Goal: Task Accomplishment & Management: Use online tool/utility

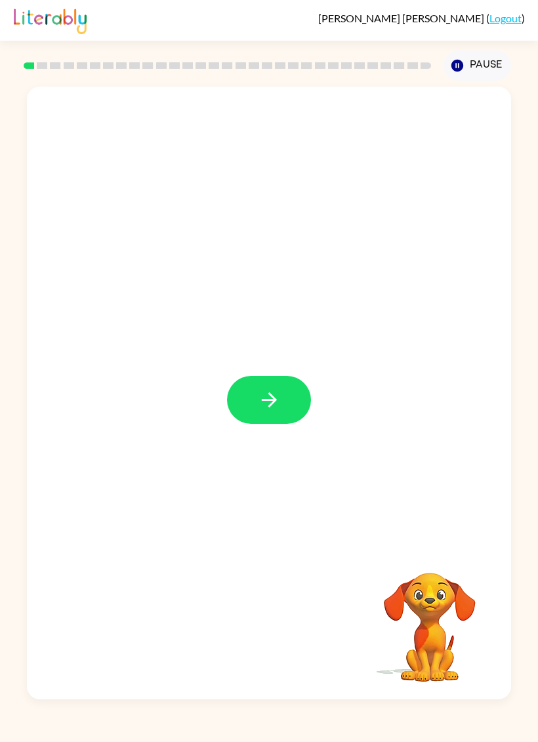
click at [291, 396] on button "button" at bounding box center [269, 400] width 84 height 48
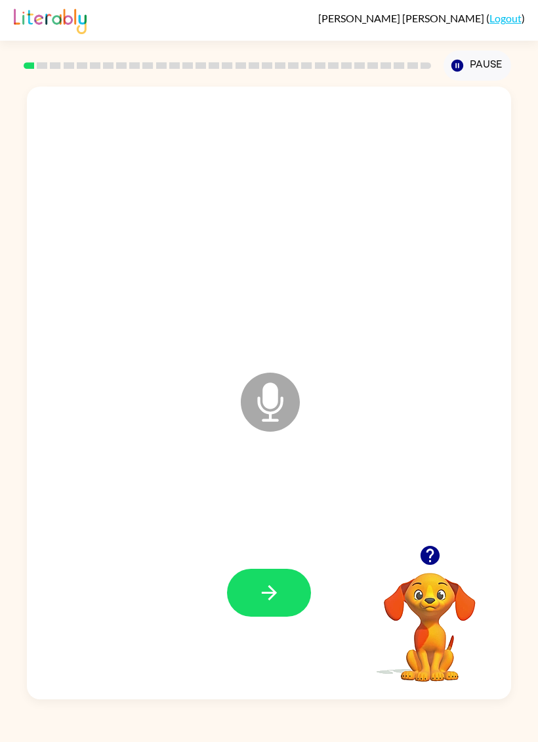
click at [275, 403] on icon "Microphone The Microphone is here when it is your turn to talk" at bounding box center [335, 418] width 197 height 98
click at [269, 405] on icon "Microphone The Microphone is here when it is your turn to talk" at bounding box center [335, 418] width 197 height 98
click at [272, 593] on icon "button" at bounding box center [268, 592] width 15 height 15
click at [283, 409] on icon at bounding box center [270, 402] width 59 height 59
click at [276, 413] on icon "Microphone The Microphone is here when it is your turn to talk" at bounding box center [335, 418] width 197 height 98
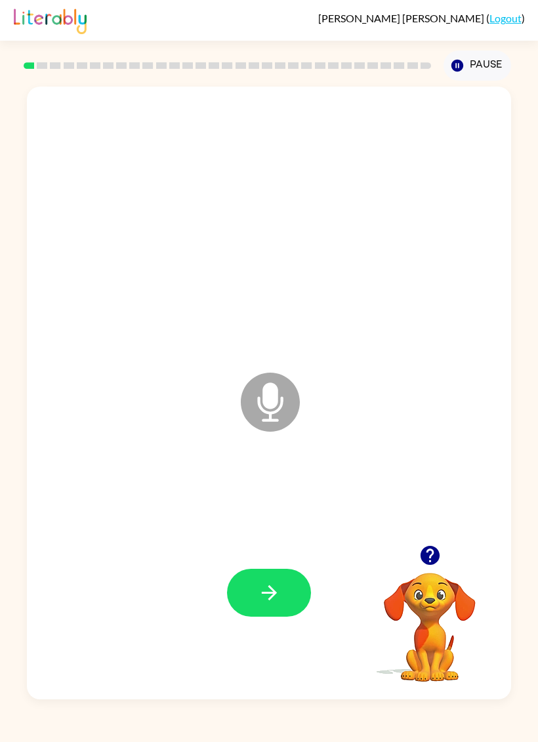
click at [263, 405] on icon "Microphone The Microphone is here when it is your turn to talk" at bounding box center [335, 418] width 197 height 98
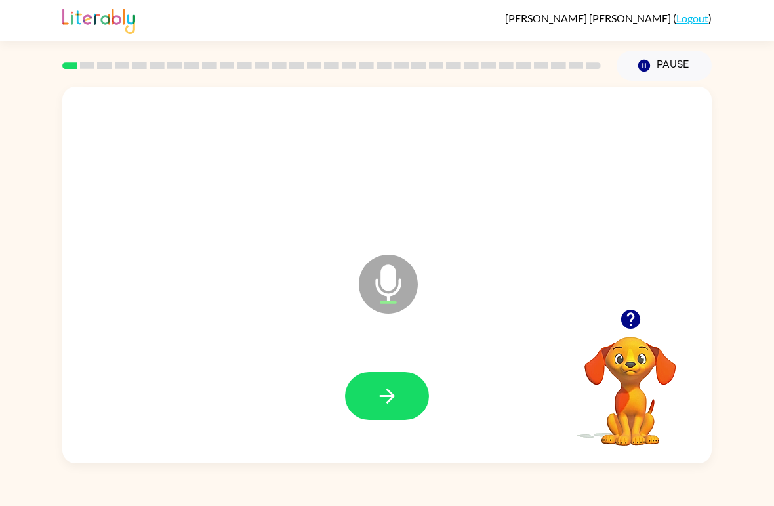
click at [385, 388] on icon "button" at bounding box center [387, 395] width 23 height 23
click at [390, 391] on icon "button" at bounding box center [387, 395] width 23 height 23
click at [382, 392] on icon "button" at bounding box center [387, 395] width 23 height 23
click at [374, 394] on button "button" at bounding box center [387, 396] width 84 height 48
click at [392, 403] on icon "button" at bounding box center [387, 395] width 23 height 23
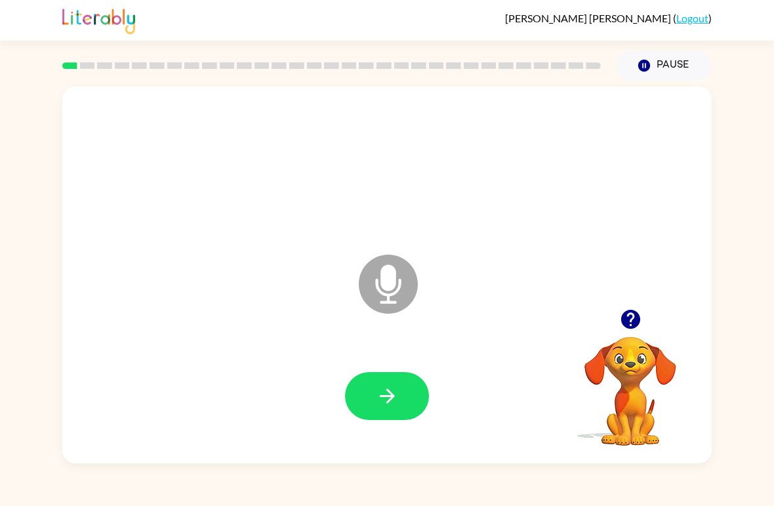
click at [392, 406] on icon "button" at bounding box center [387, 395] width 23 height 23
click at [365, 394] on button "button" at bounding box center [387, 396] width 84 height 48
click at [373, 403] on button "button" at bounding box center [387, 396] width 84 height 48
click at [374, 394] on button "button" at bounding box center [387, 396] width 84 height 48
click at [377, 400] on icon "button" at bounding box center [387, 395] width 23 height 23
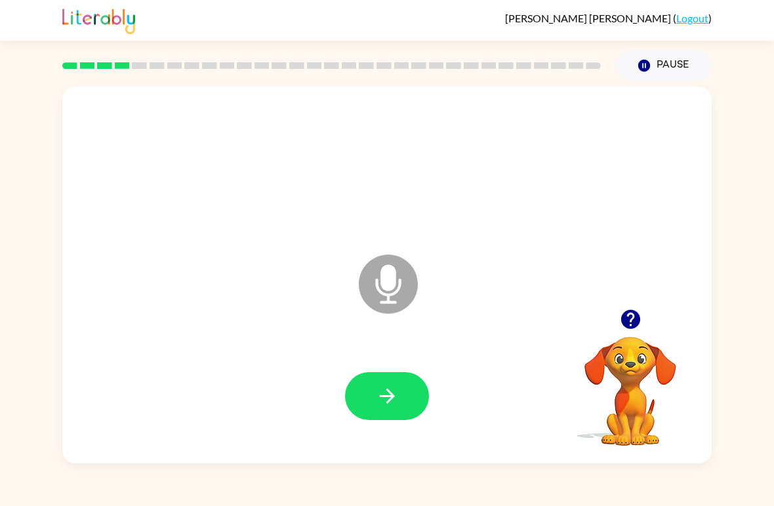
click at [403, 403] on button "button" at bounding box center [387, 396] width 84 height 48
click at [380, 389] on icon "button" at bounding box center [387, 395] width 23 height 23
click at [381, 403] on icon "button" at bounding box center [387, 395] width 23 height 23
click at [370, 403] on button "button" at bounding box center [387, 396] width 84 height 48
click at [385, 405] on icon "button" at bounding box center [387, 395] width 23 height 23
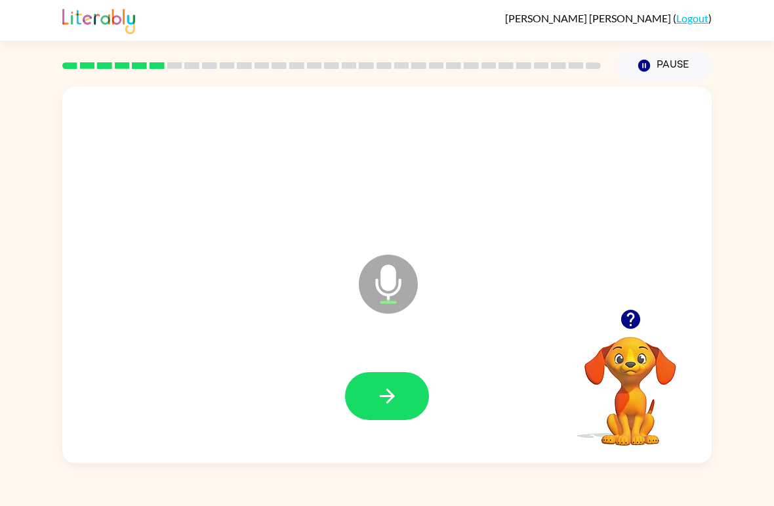
click at [378, 402] on icon "button" at bounding box center [387, 395] width 23 height 23
click at [384, 393] on icon "button" at bounding box center [387, 395] width 23 height 23
click at [400, 397] on button "button" at bounding box center [387, 396] width 84 height 48
click at [392, 398] on icon "button" at bounding box center [386, 395] width 15 height 15
click at [388, 392] on icon "button" at bounding box center [386, 395] width 15 height 15
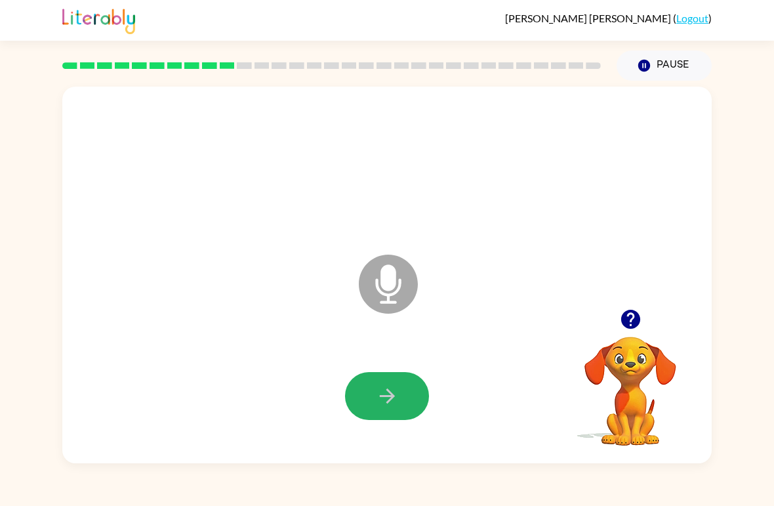
click at [387, 397] on icon "button" at bounding box center [386, 395] width 15 height 15
click at [375, 409] on button "button" at bounding box center [387, 396] width 84 height 48
click at [365, 397] on button "button" at bounding box center [387, 396] width 84 height 48
click at [368, 394] on button "button" at bounding box center [387, 396] width 84 height 48
click at [387, 402] on icon "button" at bounding box center [386, 395] width 15 height 15
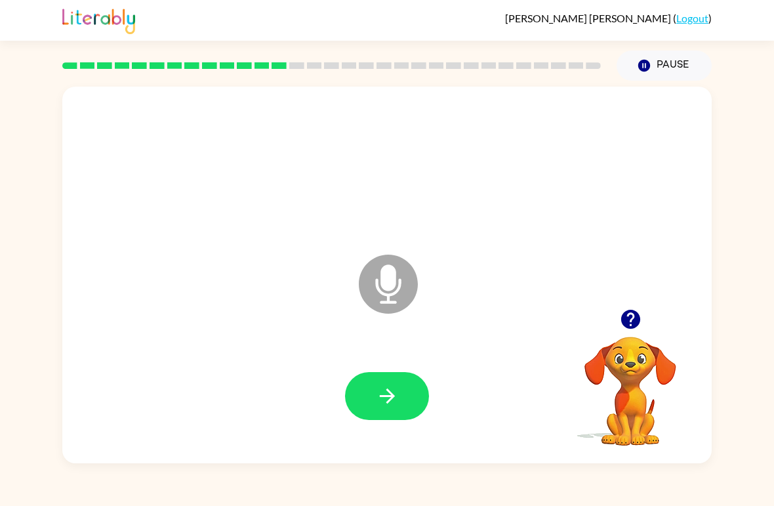
click at [392, 394] on icon "button" at bounding box center [387, 395] width 23 height 23
click at [386, 397] on icon "button" at bounding box center [386, 395] width 15 height 15
click at [382, 394] on icon "button" at bounding box center [387, 395] width 23 height 23
click at [382, 398] on icon "button" at bounding box center [387, 395] width 23 height 23
click at [378, 395] on icon "button" at bounding box center [387, 395] width 23 height 23
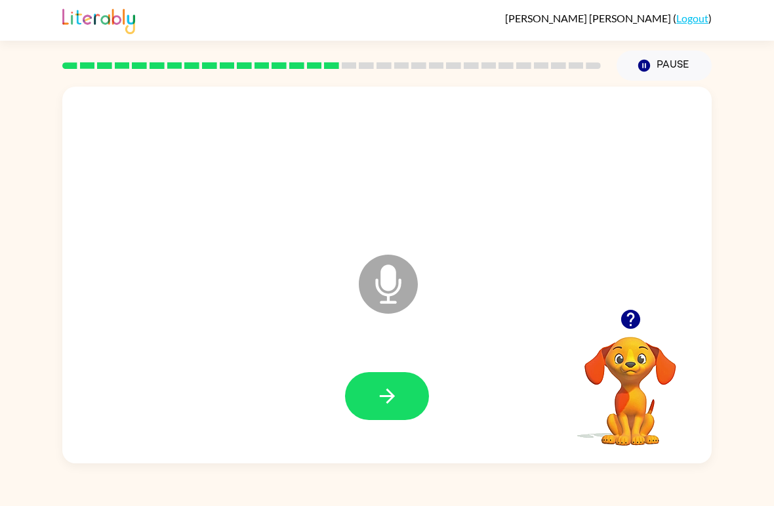
click at [382, 396] on icon "button" at bounding box center [387, 395] width 23 height 23
click at [379, 392] on icon "button" at bounding box center [387, 395] width 23 height 23
click at [381, 398] on icon "button" at bounding box center [387, 395] width 23 height 23
click at [382, 393] on icon "button" at bounding box center [387, 395] width 23 height 23
click at [382, 396] on icon "button" at bounding box center [386, 395] width 15 height 15
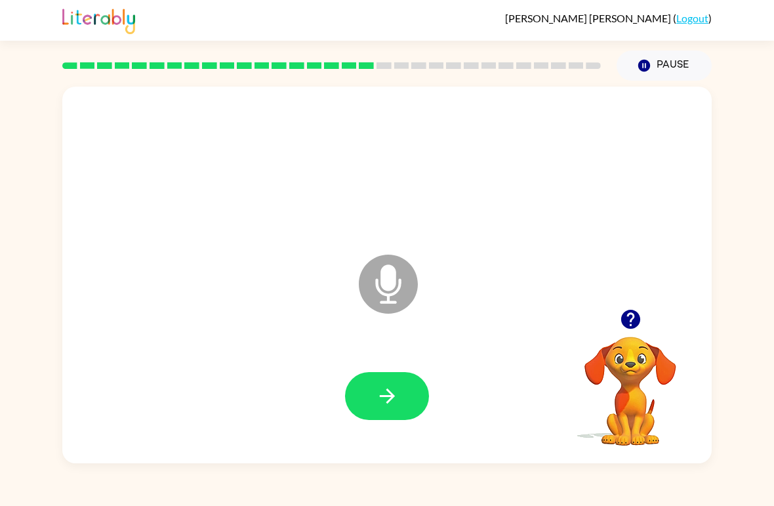
click at [369, 396] on button "button" at bounding box center [387, 396] width 84 height 48
click at [382, 396] on icon "button" at bounding box center [386, 395] width 15 height 15
click at [381, 394] on icon "button" at bounding box center [387, 395] width 23 height 23
click at [386, 397] on icon "button" at bounding box center [386, 395] width 15 height 15
click at [379, 390] on icon "button" at bounding box center [387, 395] width 23 height 23
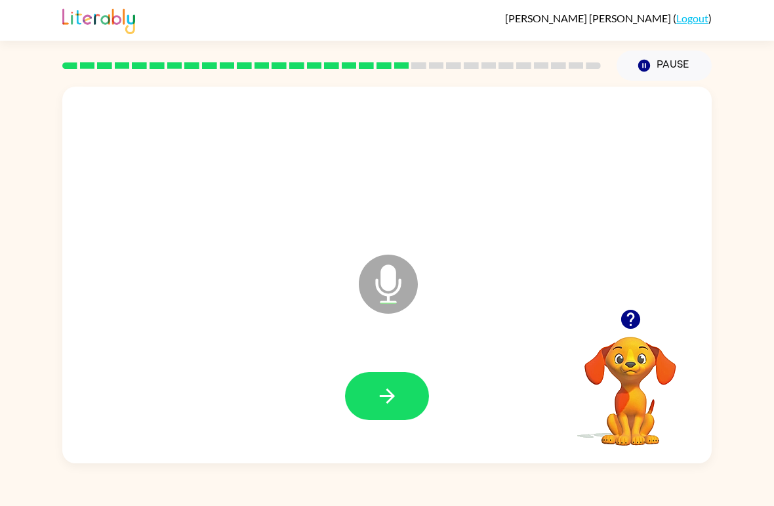
click at [386, 388] on icon "button" at bounding box center [387, 395] width 23 height 23
click at [388, 386] on icon "button" at bounding box center [387, 395] width 23 height 23
click at [379, 401] on icon "button" at bounding box center [387, 395] width 23 height 23
click at [376, 398] on icon "button" at bounding box center [387, 395] width 23 height 23
click at [379, 394] on icon "button" at bounding box center [387, 395] width 23 height 23
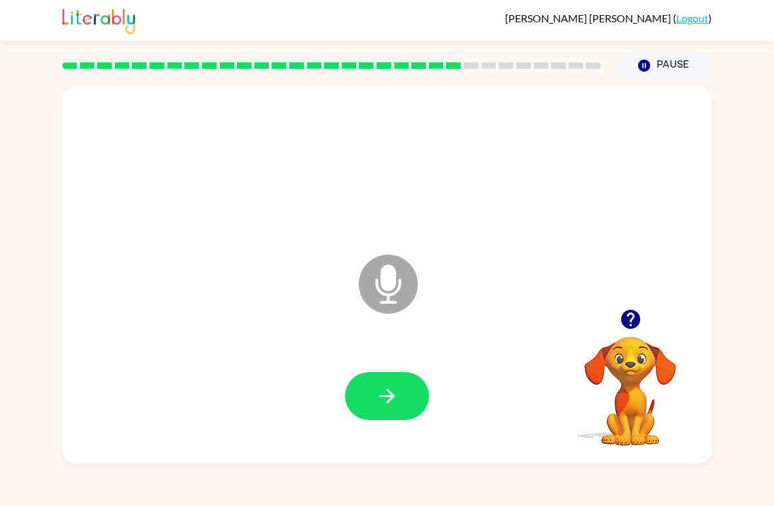
click at [374, 401] on button "button" at bounding box center [387, 396] width 84 height 48
click at [380, 396] on icon "button" at bounding box center [386, 395] width 15 height 15
click at [380, 402] on icon "button" at bounding box center [387, 395] width 23 height 23
click at [392, 392] on icon "button" at bounding box center [387, 395] width 23 height 23
click at [379, 398] on icon "button" at bounding box center [387, 395] width 23 height 23
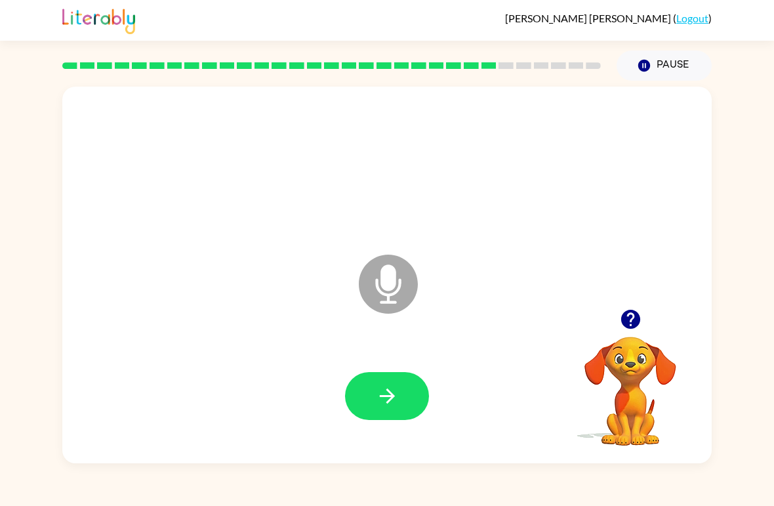
click at [383, 390] on icon "button" at bounding box center [387, 395] width 23 height 23
click at [394, 390] on icon "button" at bounding box center [387, 395] width 23 height 23
click at [382, 404] on icon "button" at bounding box center [387, 395] width 23 height 23
click at [388, 394] on icon "button" at bounding box center [387, 395] width 23 height 23
click at [373, 394] on button "button" at bounding box center [387, 396] width 84 height 48
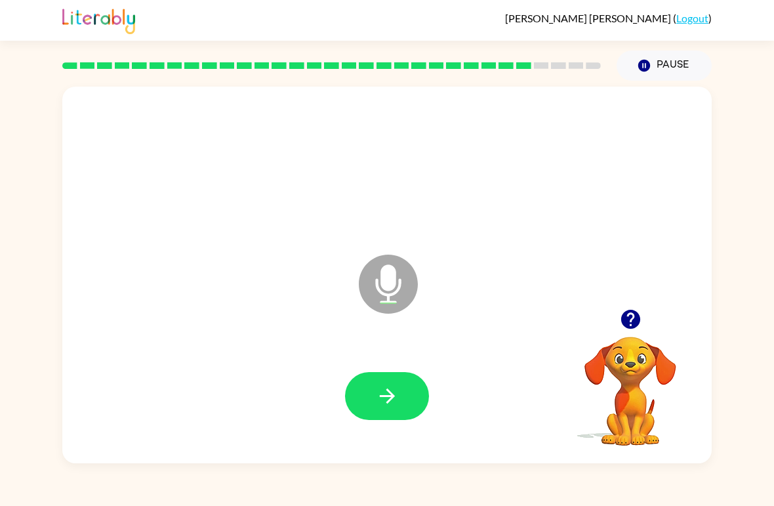
click at [384, 396] on icon "button" at bounding box center [387, 395] width 23 height 23
click at [380, 392] on icon "button" at bounding box center [387, 395] width 23 height 23
click at [382, 396] on icon "button" at bounding box center [387, 395] width 23 height 23
click at [385, 400] on icon "button" at bounding box center [387, 395] width 23 height 23
click at [382, 390] on icon "button" at bounding box center [387, 395] width 23 height 23
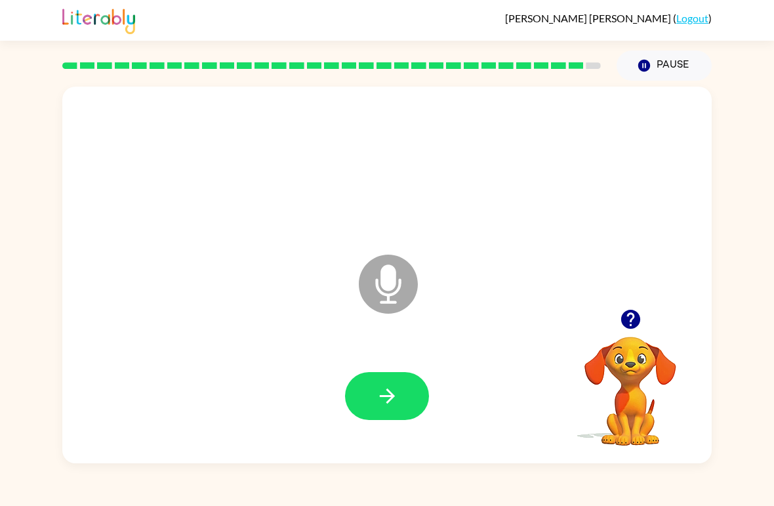
click at [374, 398] on button "button" at bounding box center [387, 396] width 84 height 48
click at [380, 390] on icon "button" at bounding box center [387, 395] width 23 height 23
